Goal: Task Accomplishment & Management: Manage account settings

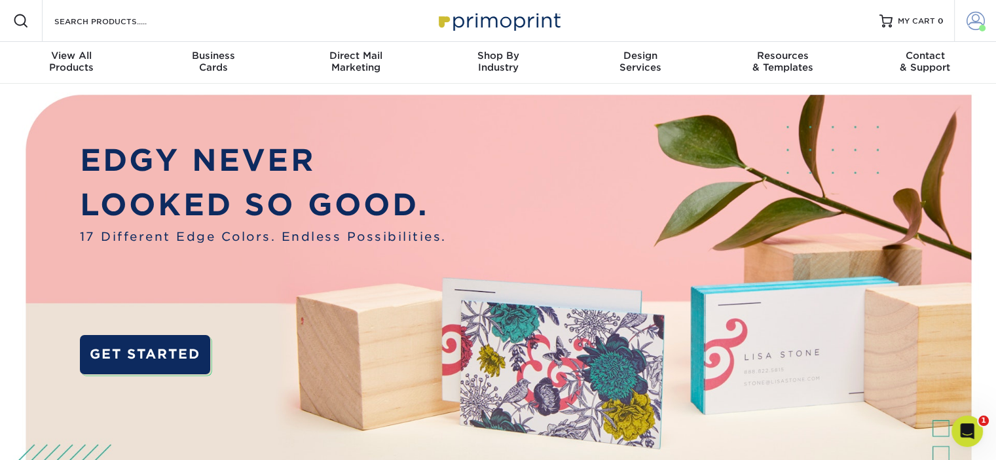
click at [974, 22] on span at bounding box center [976, 21] width 18 height 18
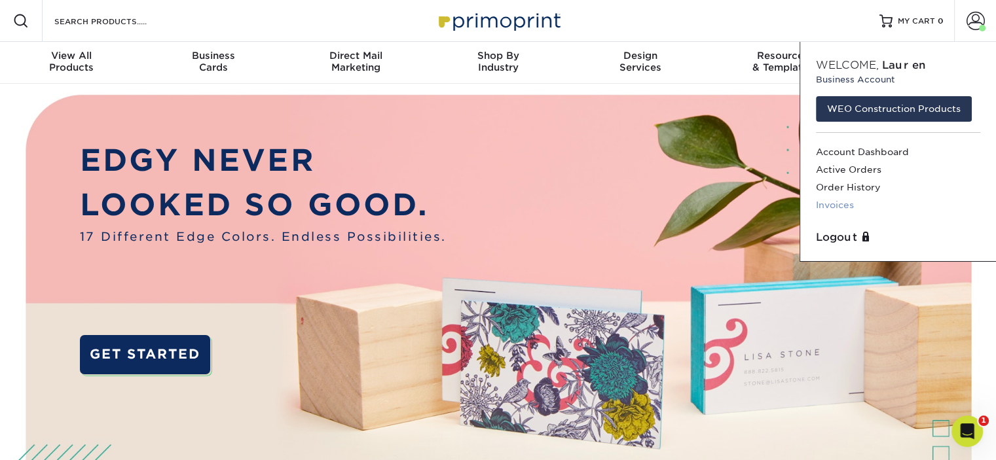
click at [833, 204] on link "Invoices" at bounding box center [898, 205] width 164 height 18
click at [849, 204] on link "Invoices" at bounding box center [898, 205] width 164 height 18
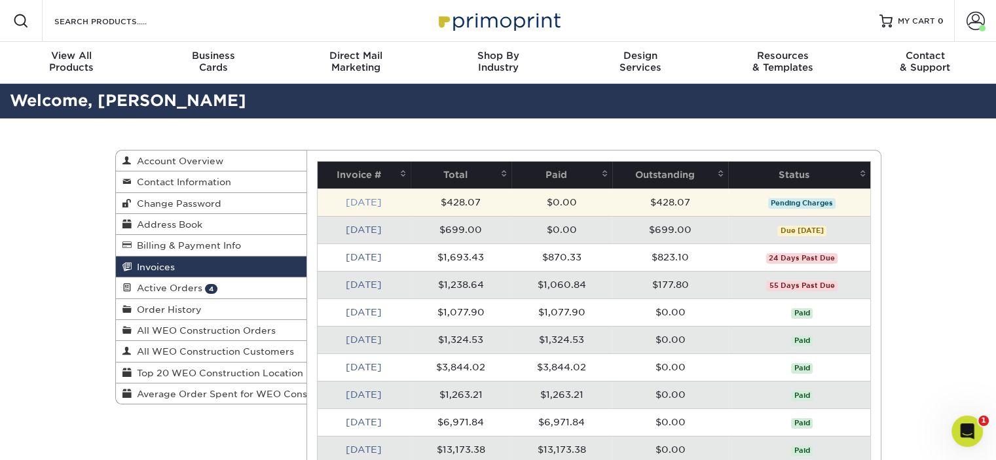
click at [374, 200] on link "Sep 2025" at bounding box center [364, 202] width 36 height 10
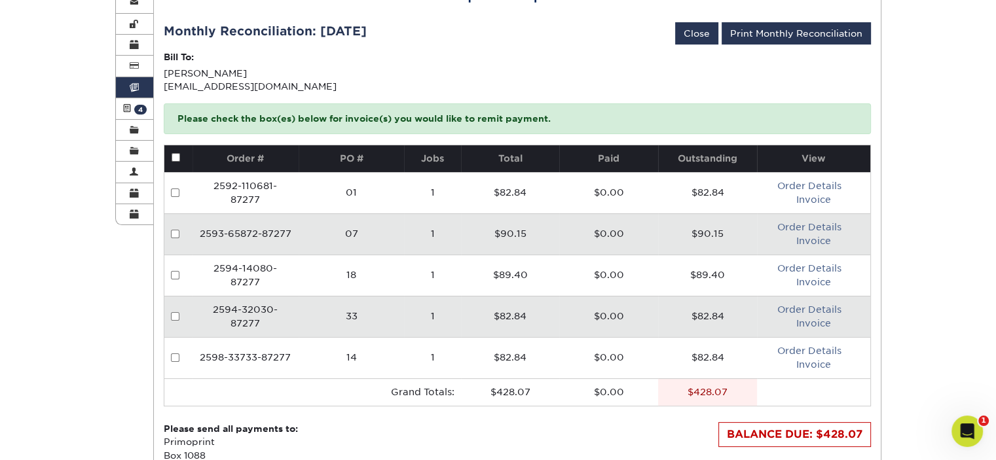
scroll to position [182, 0]
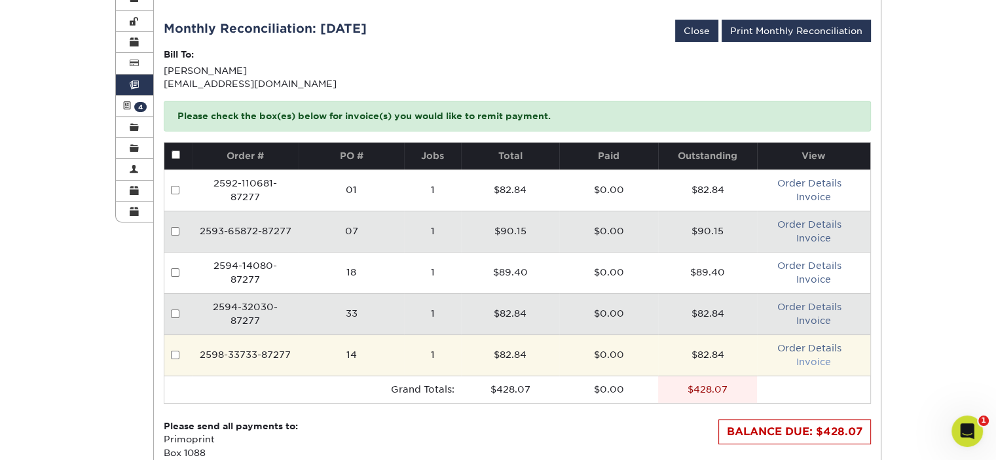
click at [819, 361] on link "Invoice" at bounding box center [813, 362] width 35 height 10
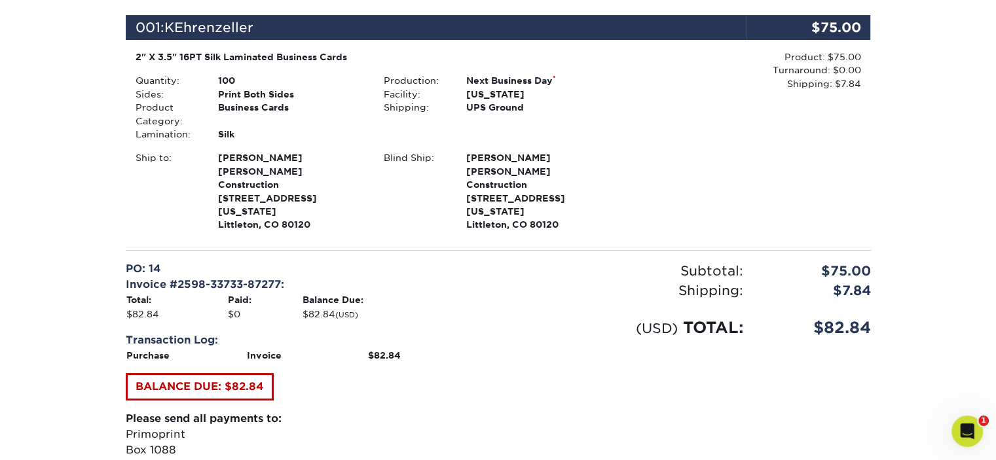
scroll to position [161, 0]
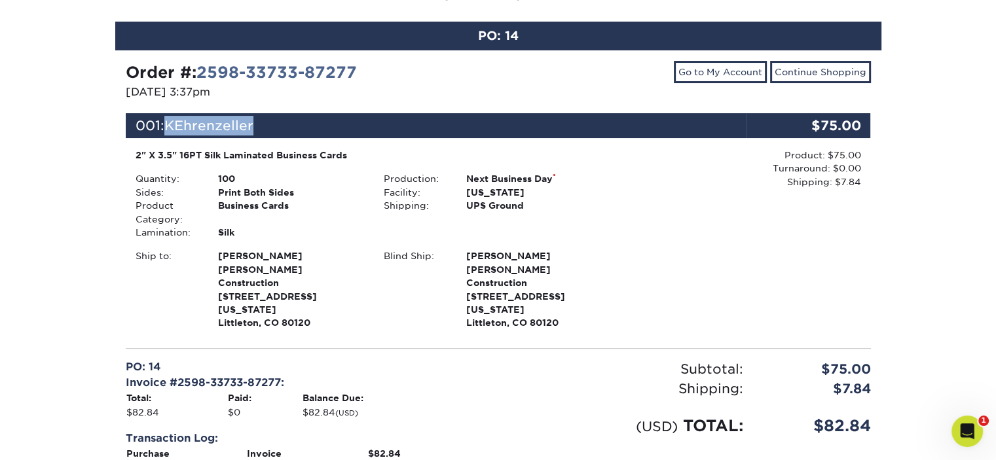
drag, startPoint x: 253, startPoint y: 126, endPoint x: 170, endPoint y: 131, distance: 83.3
click at [170, 131] on span "KEhrenzeller" at bounding box center [208, 126] width 89 height 16
copy span "KEhrenzeller"
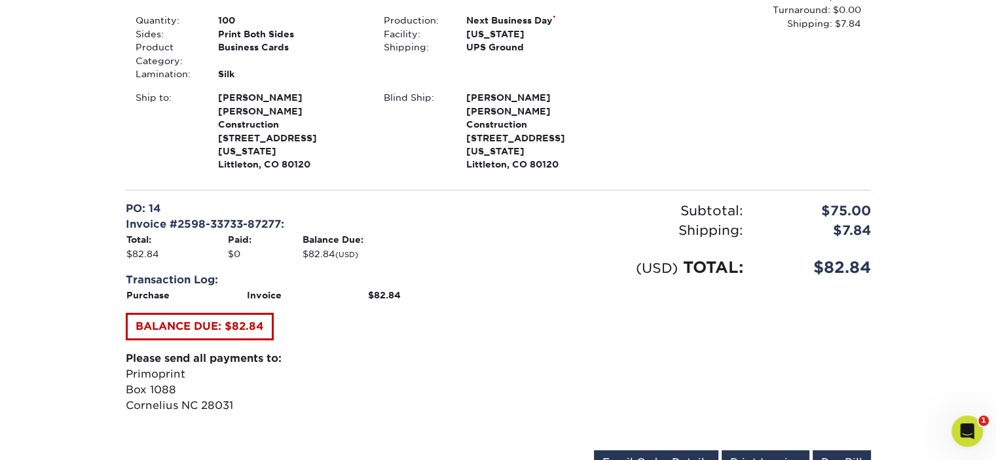
scroll to position [321, 0]
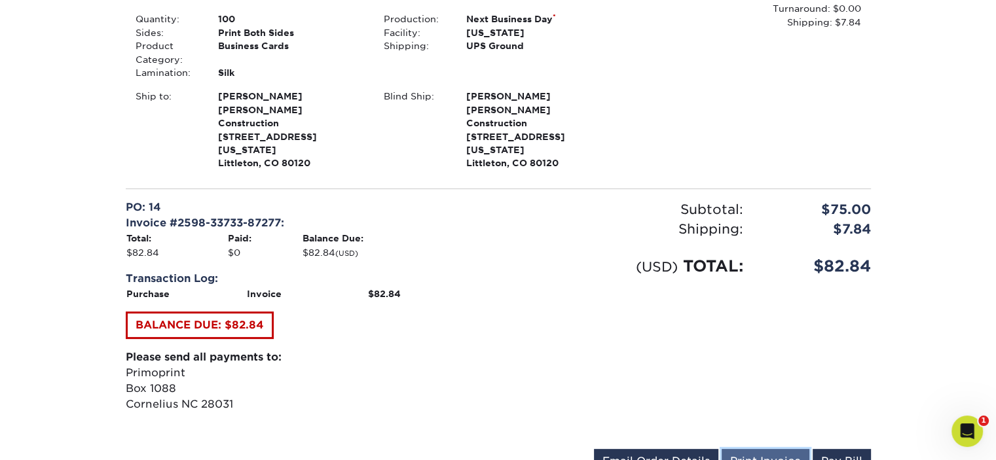
click at [781, 449] on link "Print Invoice" at bounding box center [766, 461] width 88 height 25
